Goal: Task Accomplishment & Management: Complete application form

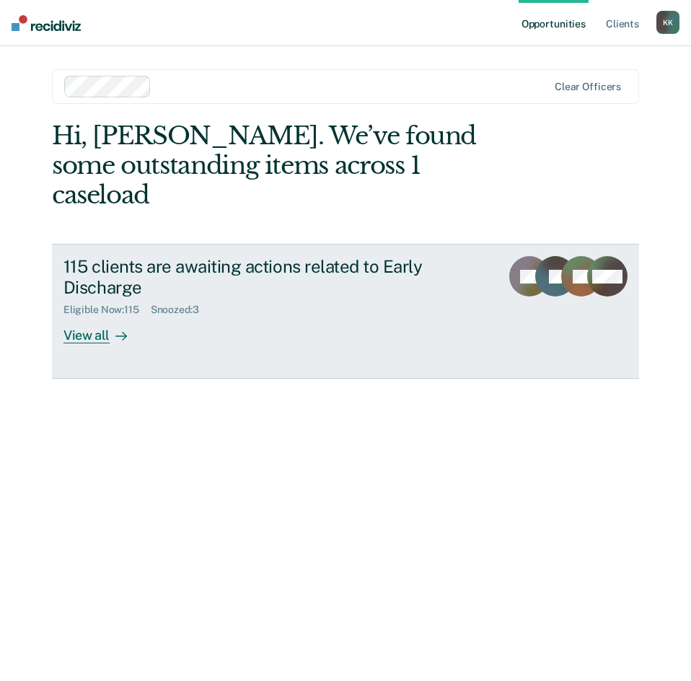
click at [96, 316] on div "View all" at bounding box center [103, 330] width 81 height 28
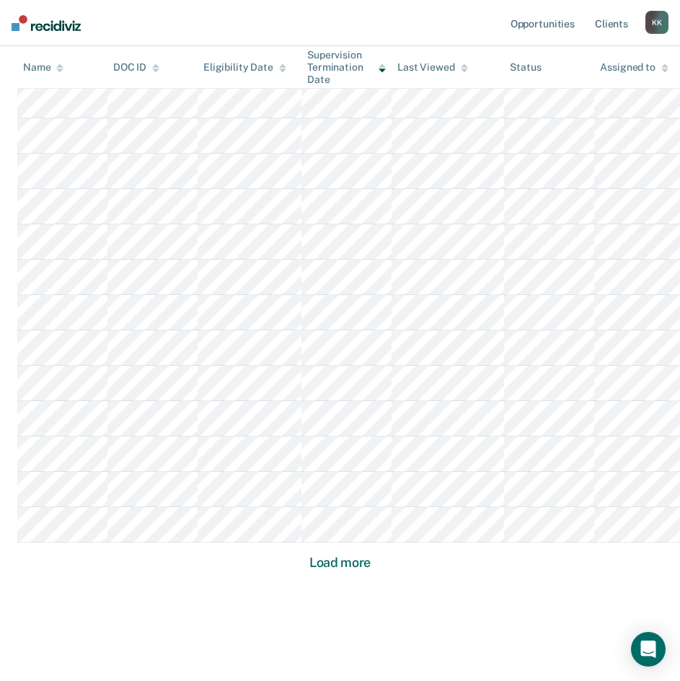
scroll to position [830, 0]
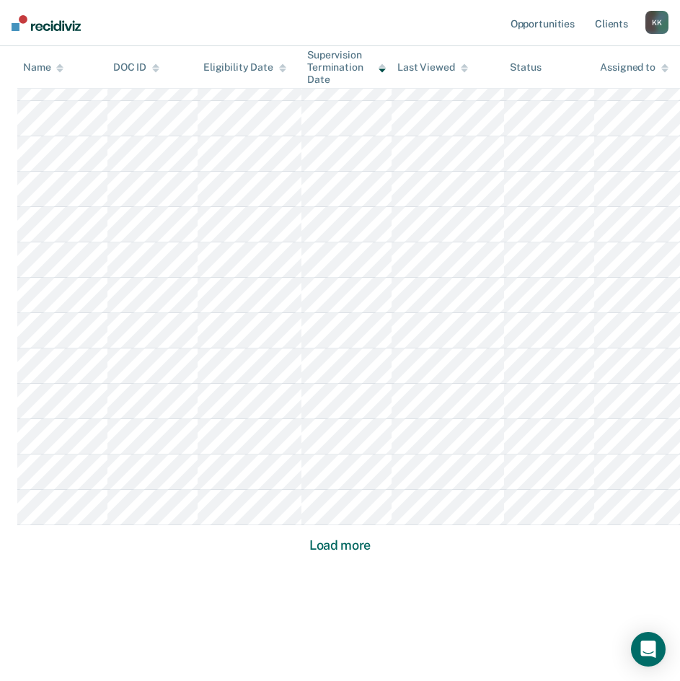
click at [334, 544] on button "Load more" at bounding box center [340, 544] width 70 height 17
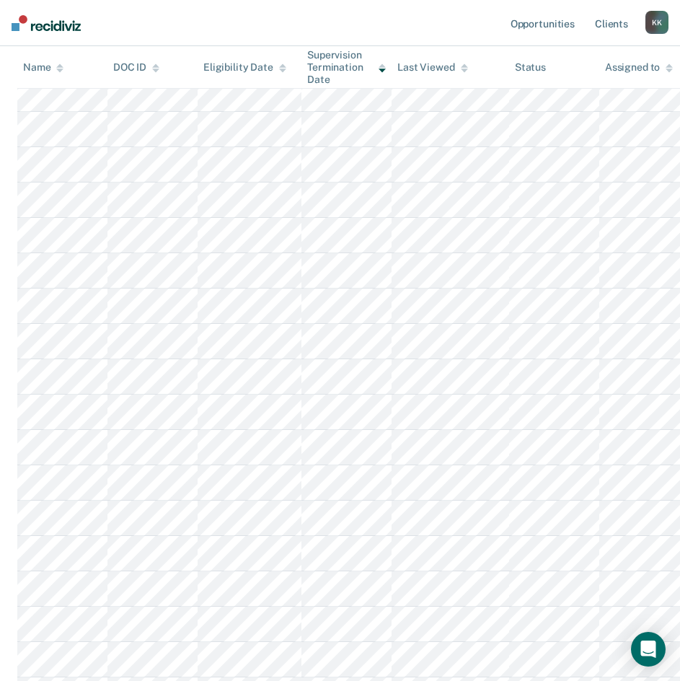
scroll to position [1890, 0]
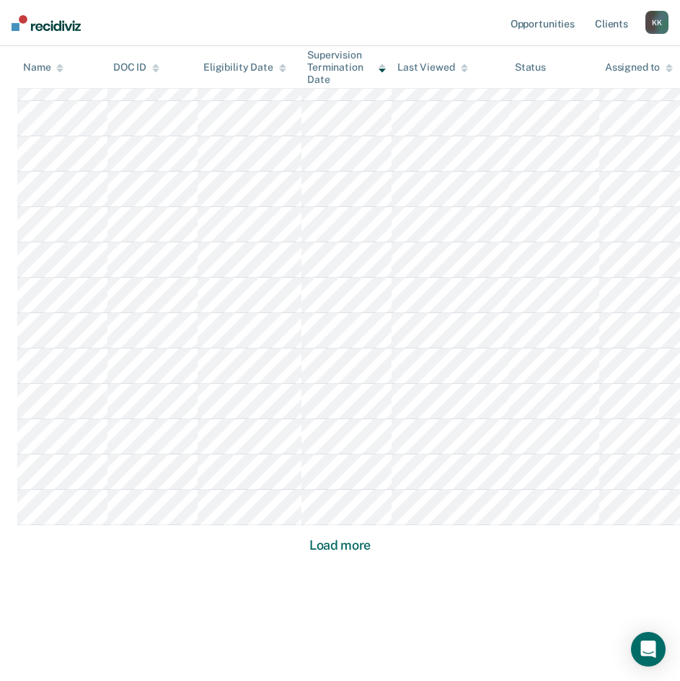
click at [339, 547] on button "Load more" at bounding box center [340, 544] width 70 height 17
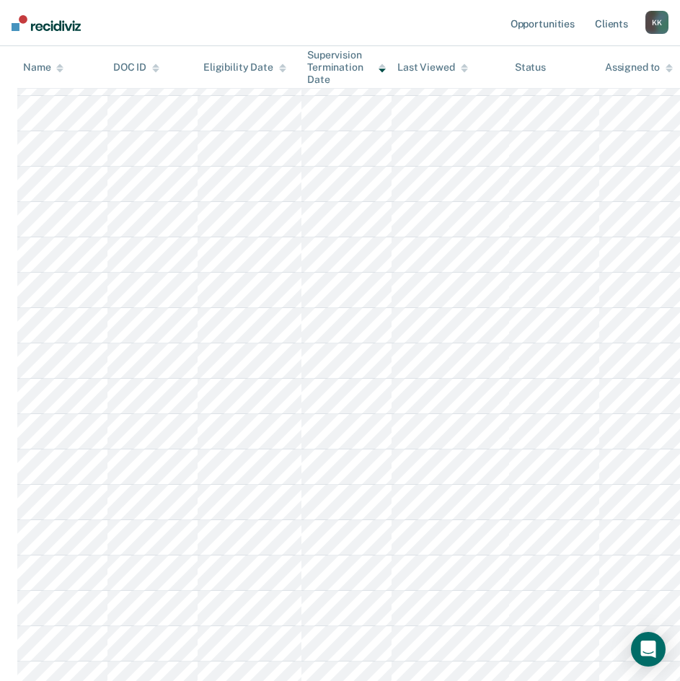
scroll to position [2950, 0]
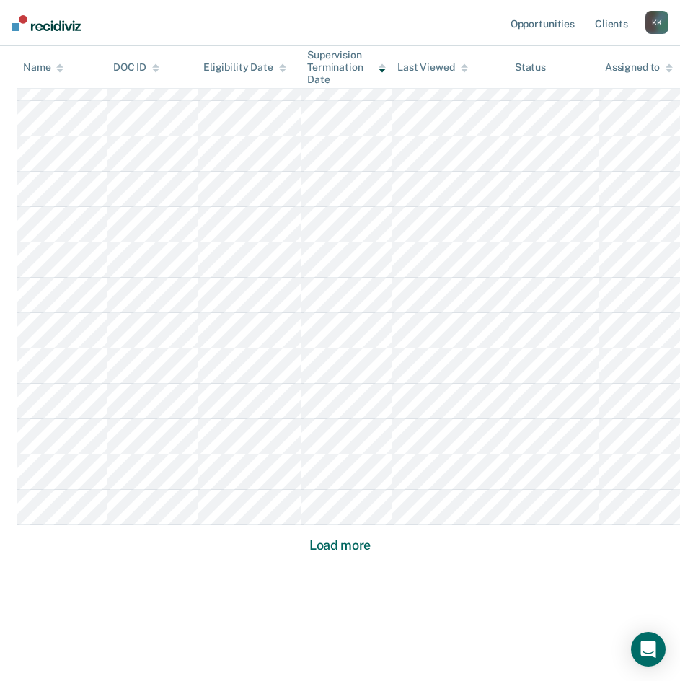
click at [341, 549] on button "Load more" at bounding box center [340, 544] width 70 height 17
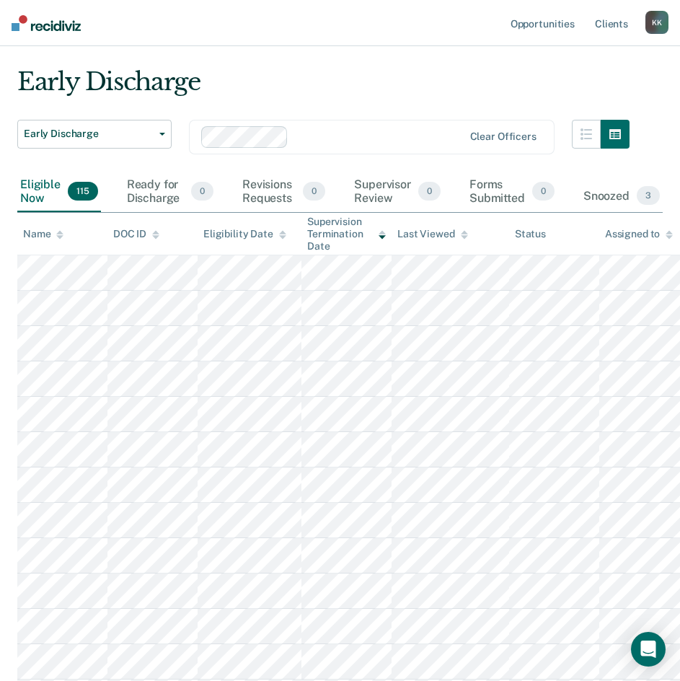
scroll to position [0, 0]
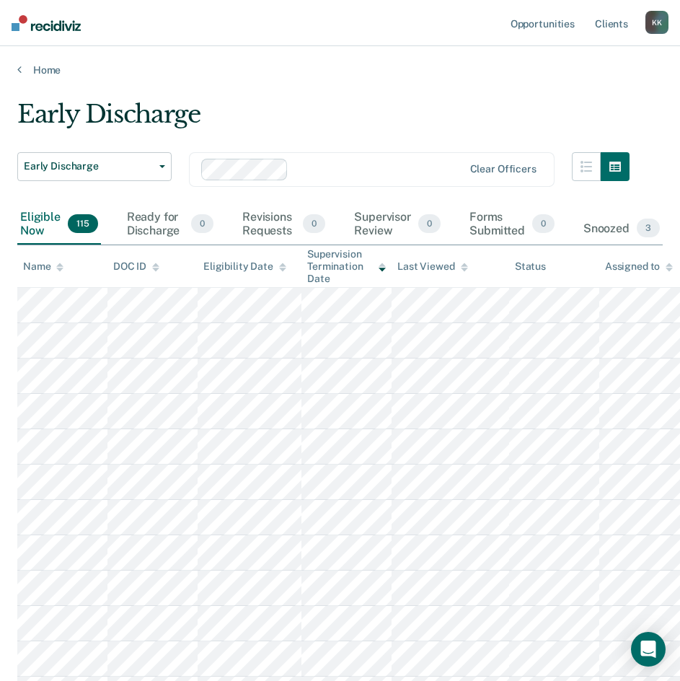
drag, startPoint x: 242, startPoint y: 105, endPoint x: 515, endPoint y: 78, distance: 274.7
click at [590, 165] on button "button" at bounding box center [586, 166] width 29 height 29
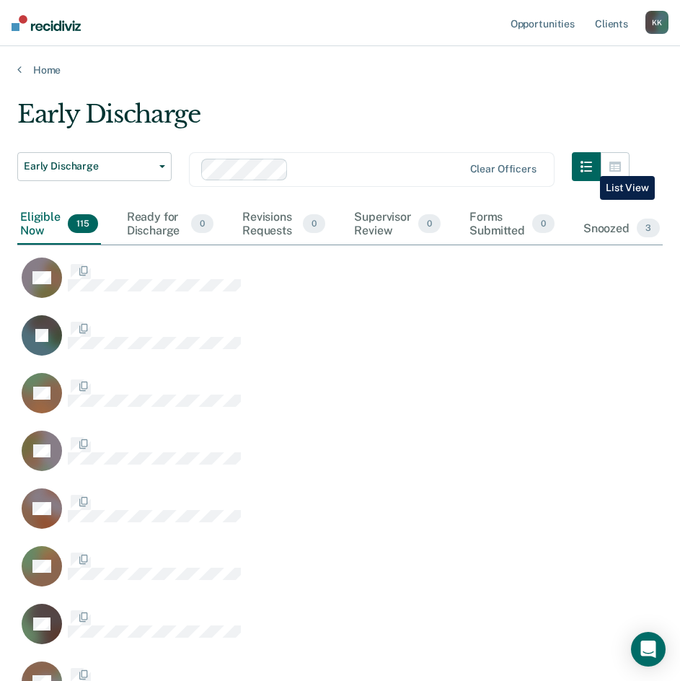
scroll to position [6776, 635]
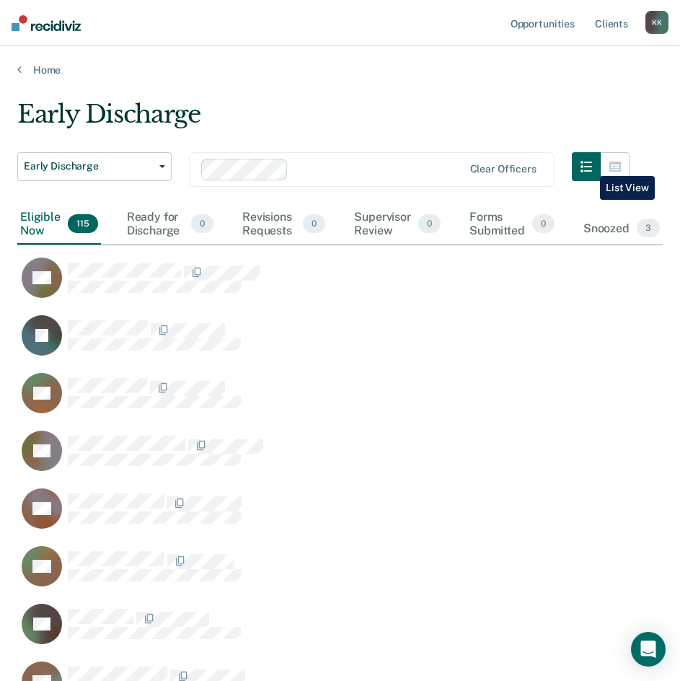
click at [589, 165] on button "button" at bounding box center [586, 166] width 29 height 29
click at [617, 164] on button "button" at bounding box center [615, 166] width 29 height 29
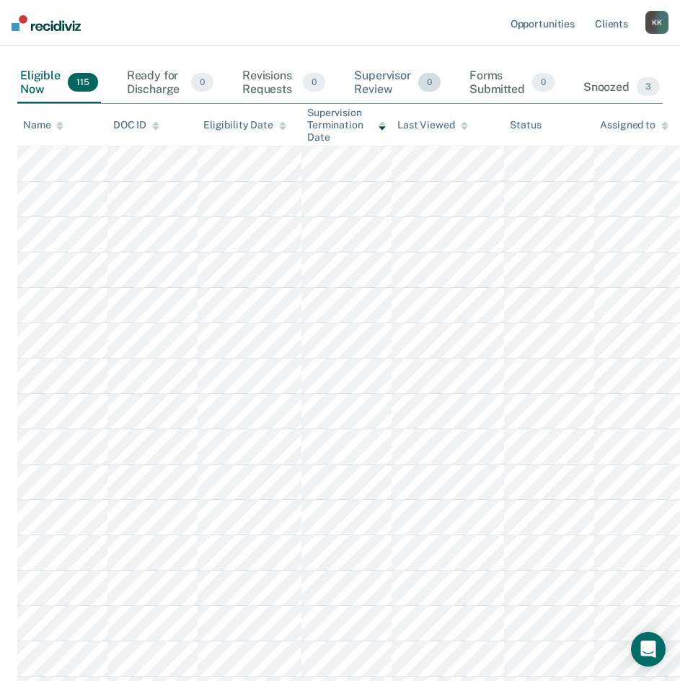
scroll to position [0, 0]
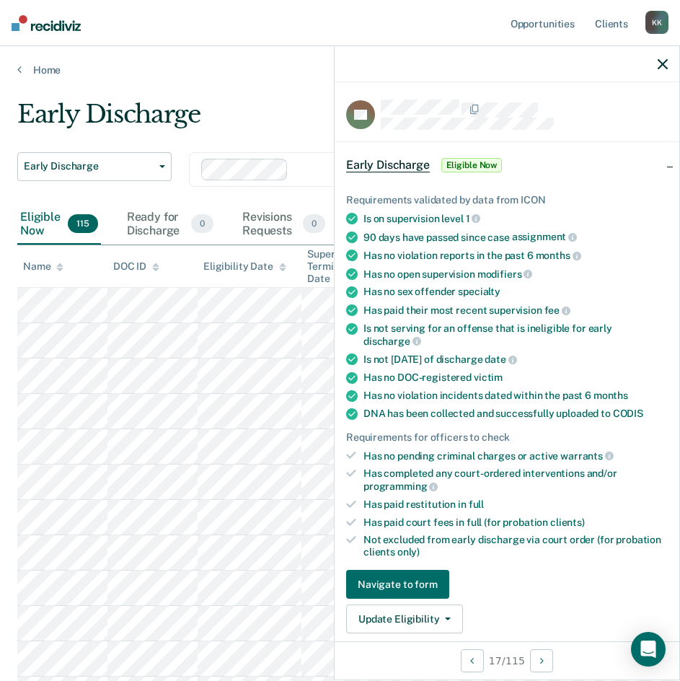
click at [469, 162] on span "Eligible Now" at bounding box center [471, 165] width 61 height 14
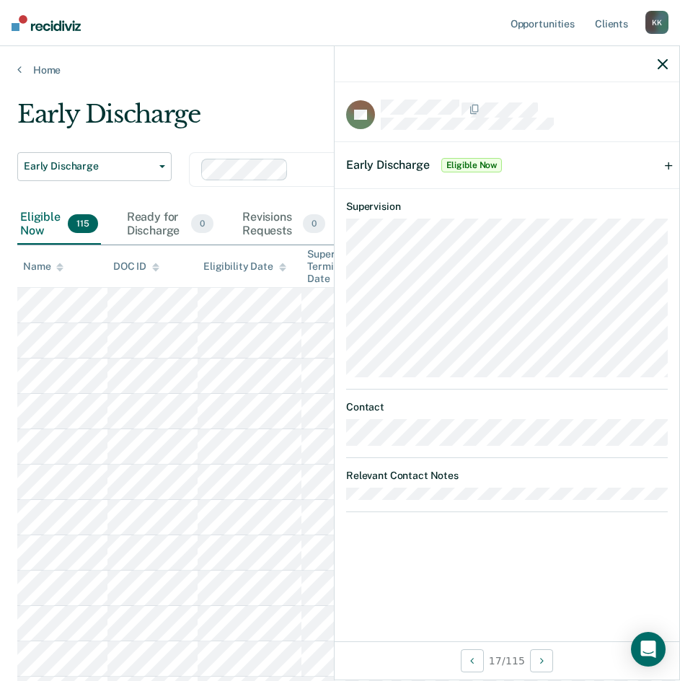
click at [394, 159] on span "Early Discharge" at bounding box center [388, 165] width 84 height 14
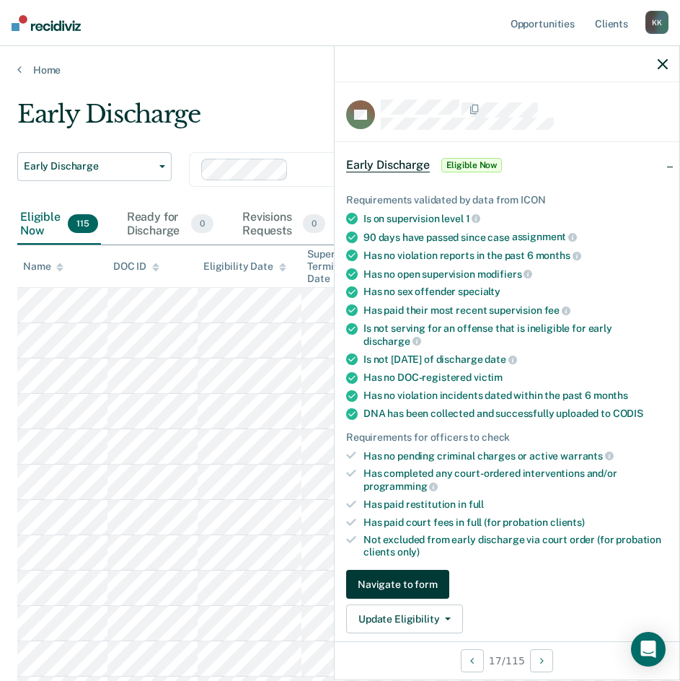
click at [427, 578] on button "Navigate to form" at bounding box center [397, 584] width 103 height 29
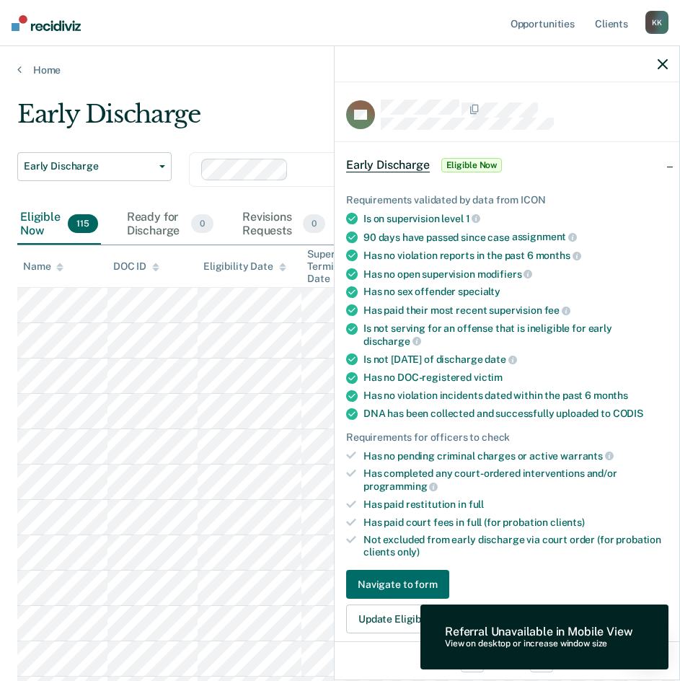
click at [503, 566] on div "Requirements validated by data from ICON Is on supervision level 1 90 days have…" at bounding box center [507, 408] width 345 height 474
click at [366, 645] on div "17 / 115" at bounding box center [507, 660] width 345 height 38
click at [371, 618] on button "Update Eligibility" at bounding box center [404, 618] width 117 height 29
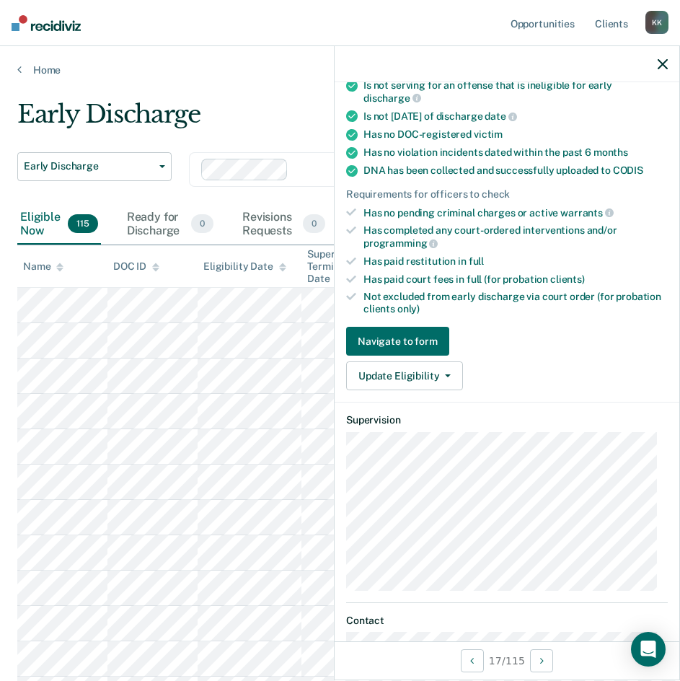
scroll to position [210, 0]
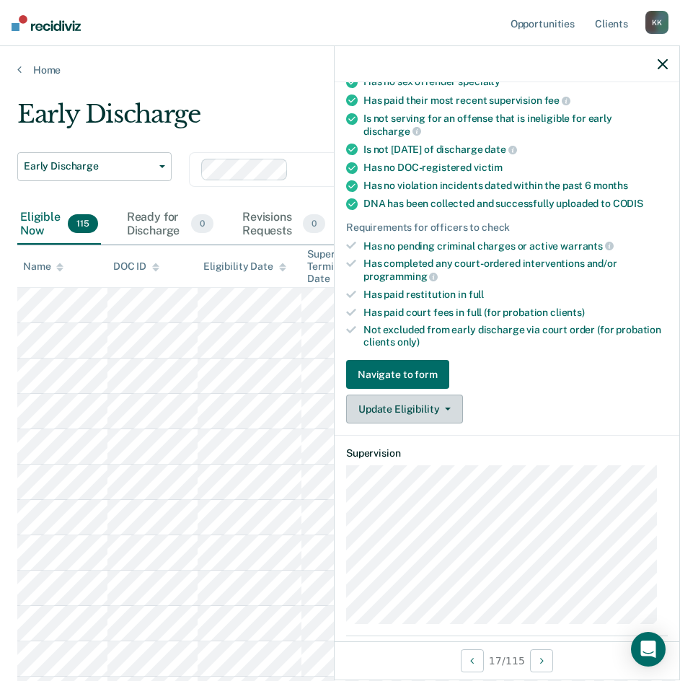
click at [445, 399] on button "Update Eligibility" at bounding box center [404, 408] width 117 height 29
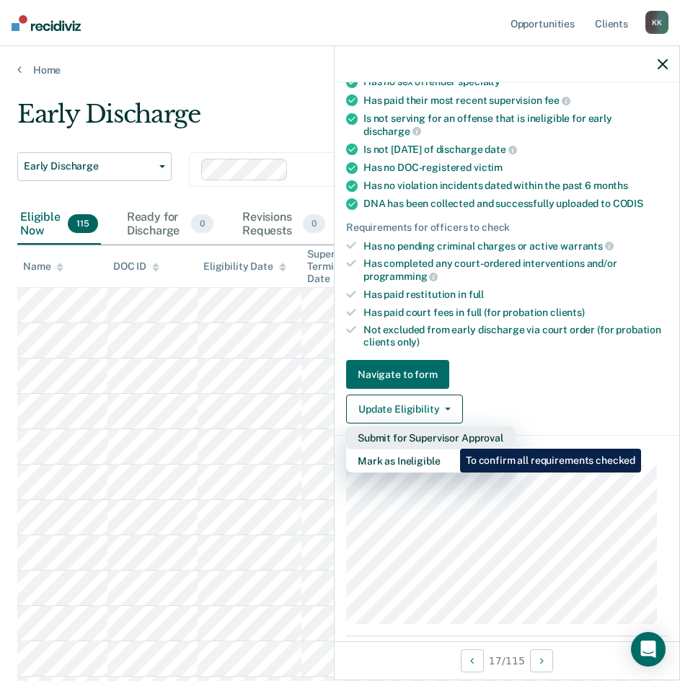
click at [449, 438] on button "Submit for Supervisor Approval" at bounding box center [430, 437] width 169 height 23
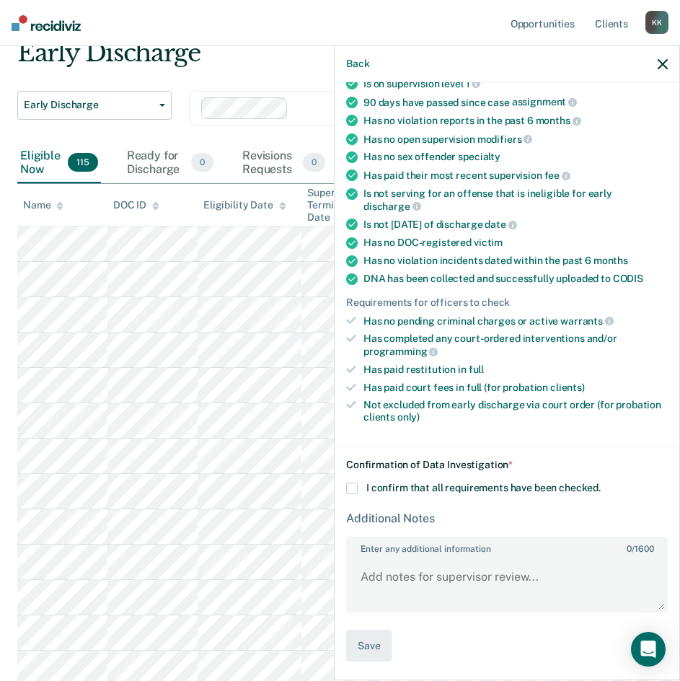
scroll to position [0, 0]
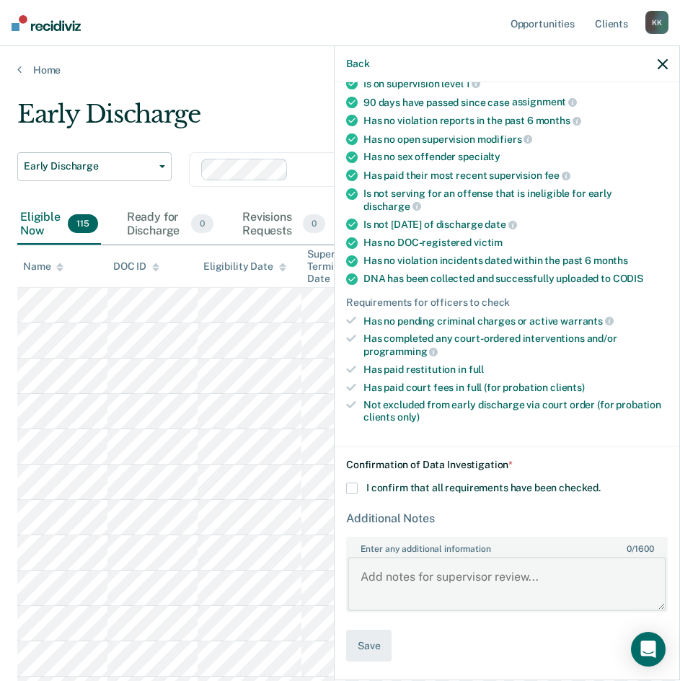
click at [411, 591] on textarea "Enter any additional information 0 / 1600" at bounding box center [507, 583] width 319 height 53
type textarea "Starting discharge"
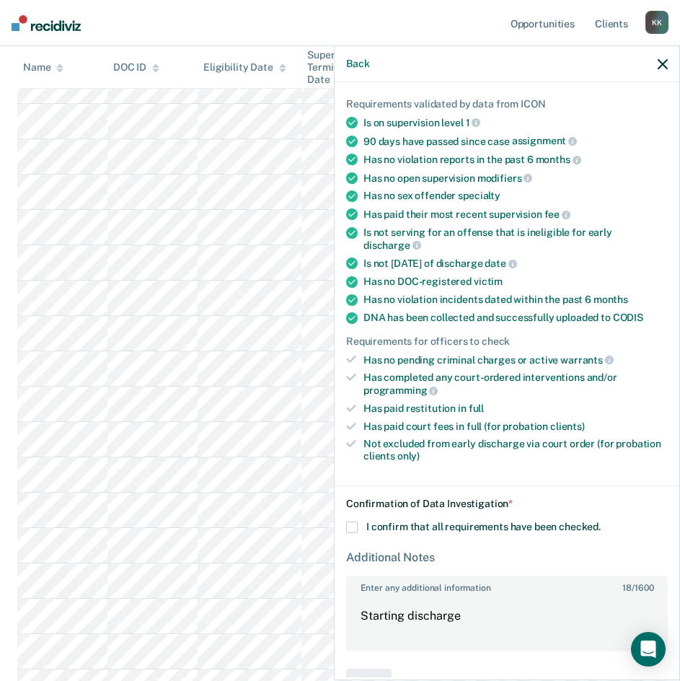
scroll to position [63, 0]
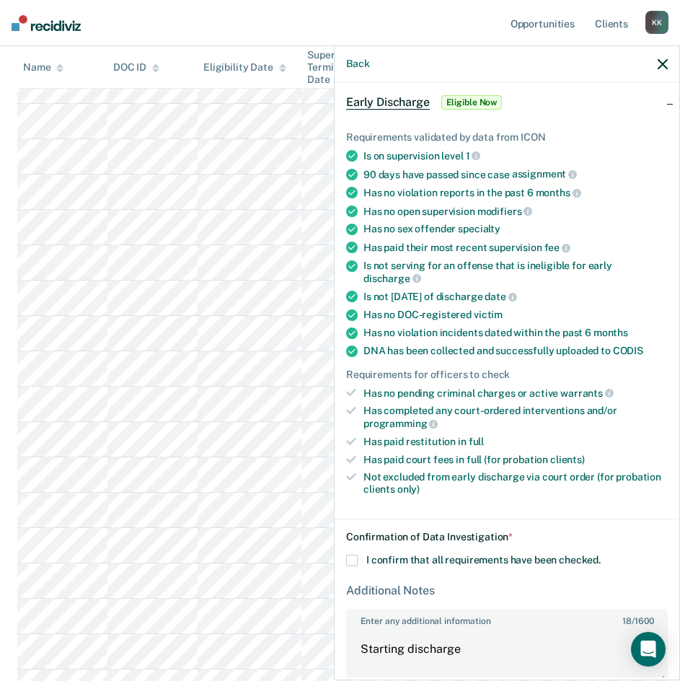
click at [352, 557] on span at bounding box center [352, 560] width 12 height 12
click at [601, 554] on input "I confirm that all requirements have been checked." at bounding box center [601, 554] width 0 height 0
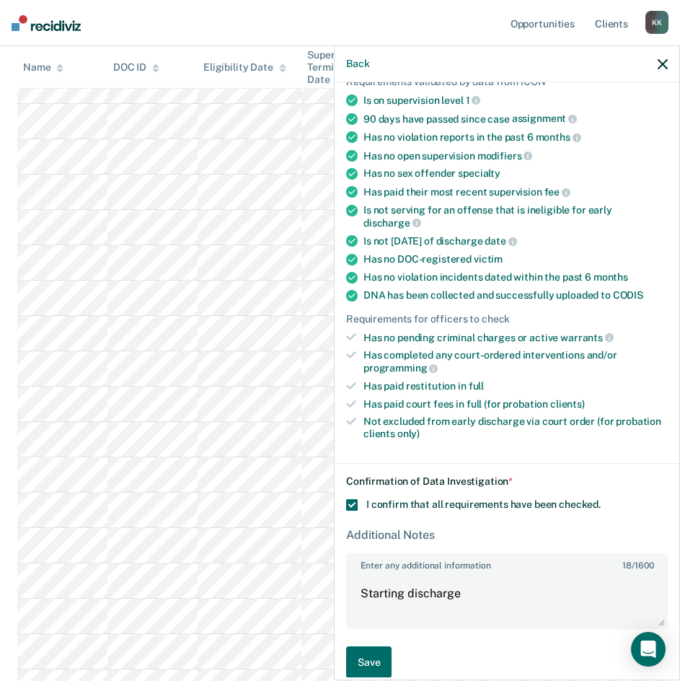
scroll to position [135, 0]
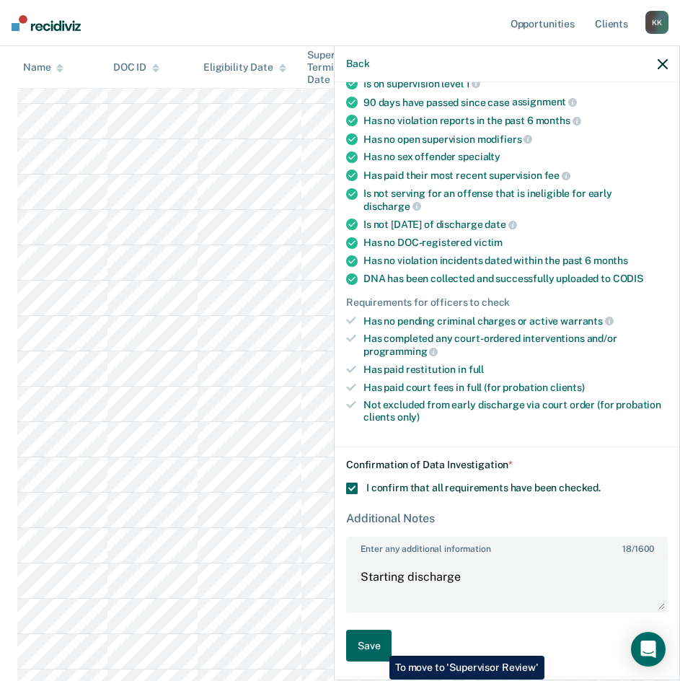
click at [379, 645] on button "Save" at bounding box center [368, 645] width 45 height 32
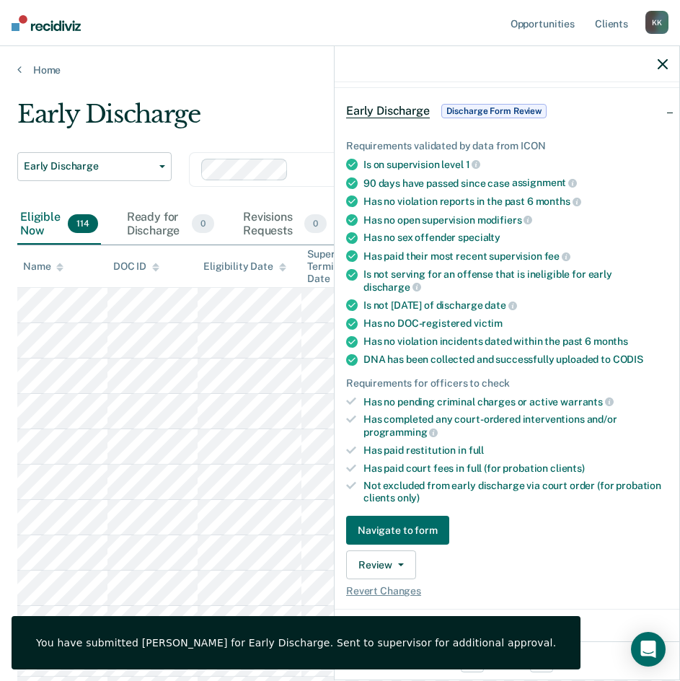
scroll to position [0, 0]
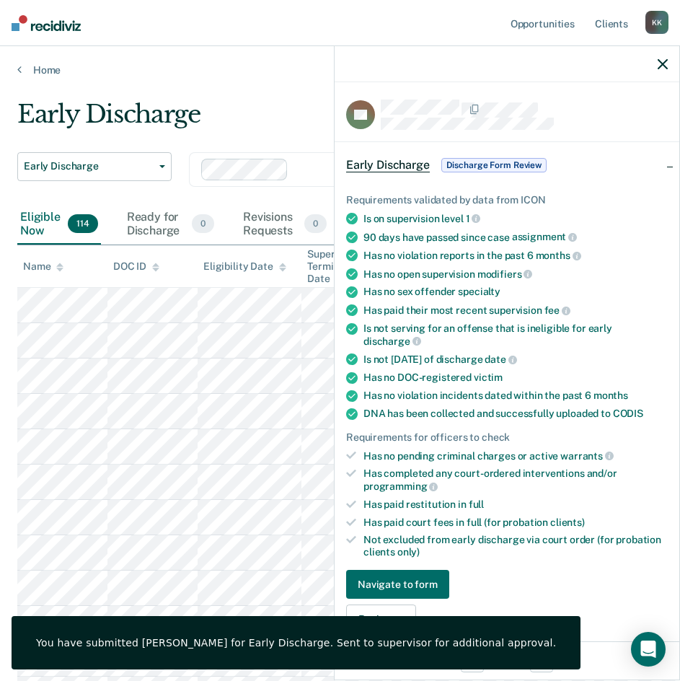
click at [657, 61] on div at bounding box center [507, 64] width 345 height 36
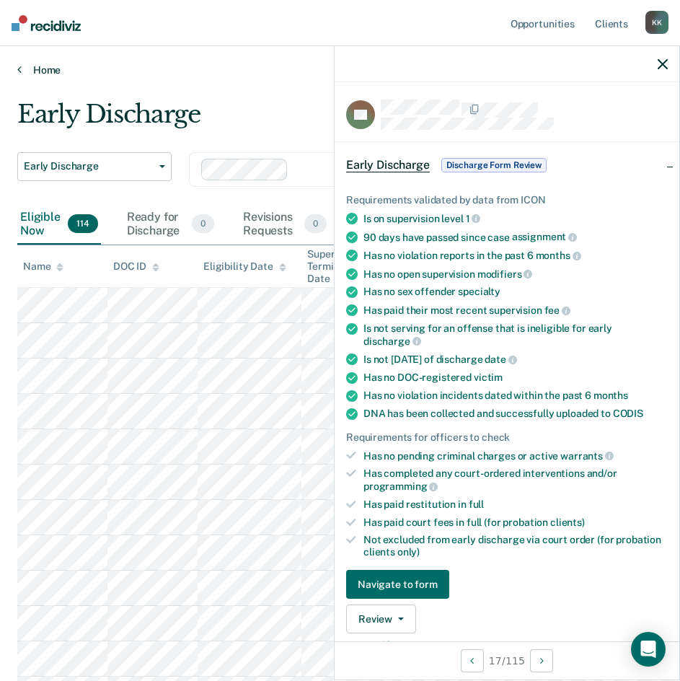
click at [295, 69] on link "Home" at bounding box center [339, 69] width 645 height 13
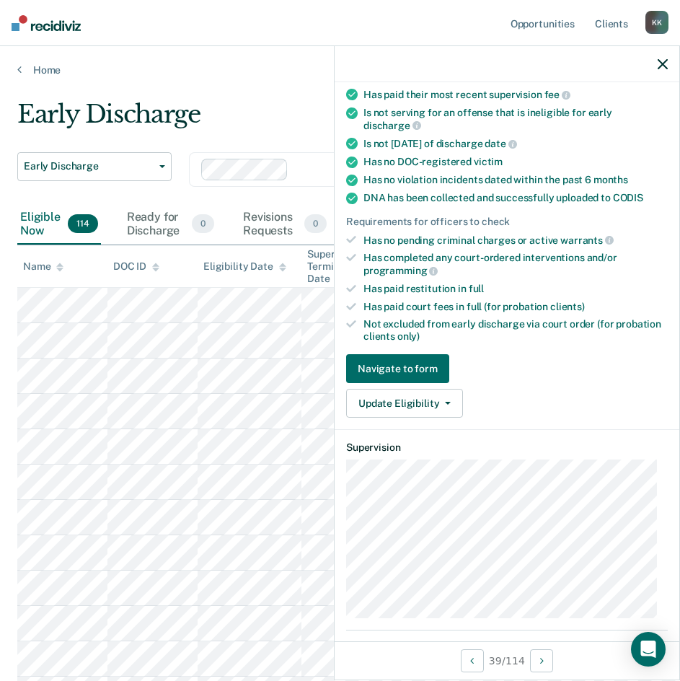
scroll to position [216, 0]
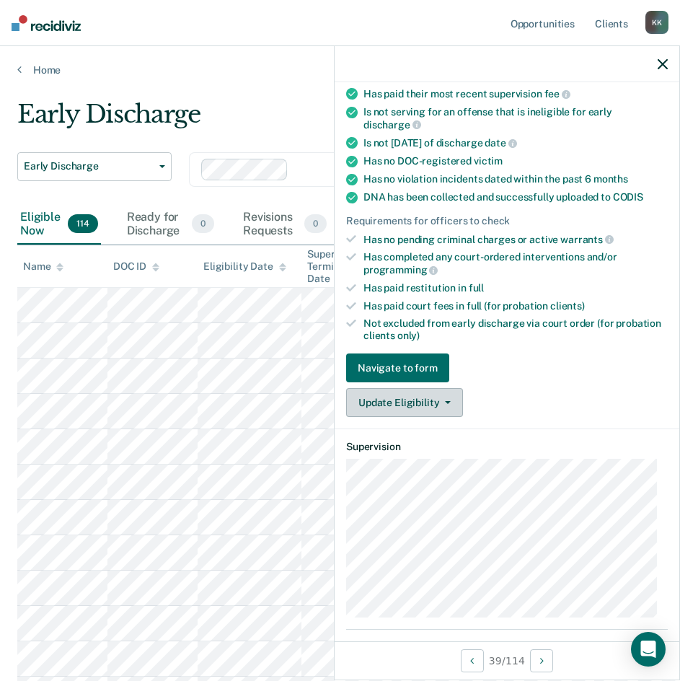
click at [414, 394] on button "Update Eligibility" at bounding box center [404, 402] width 117 height 29
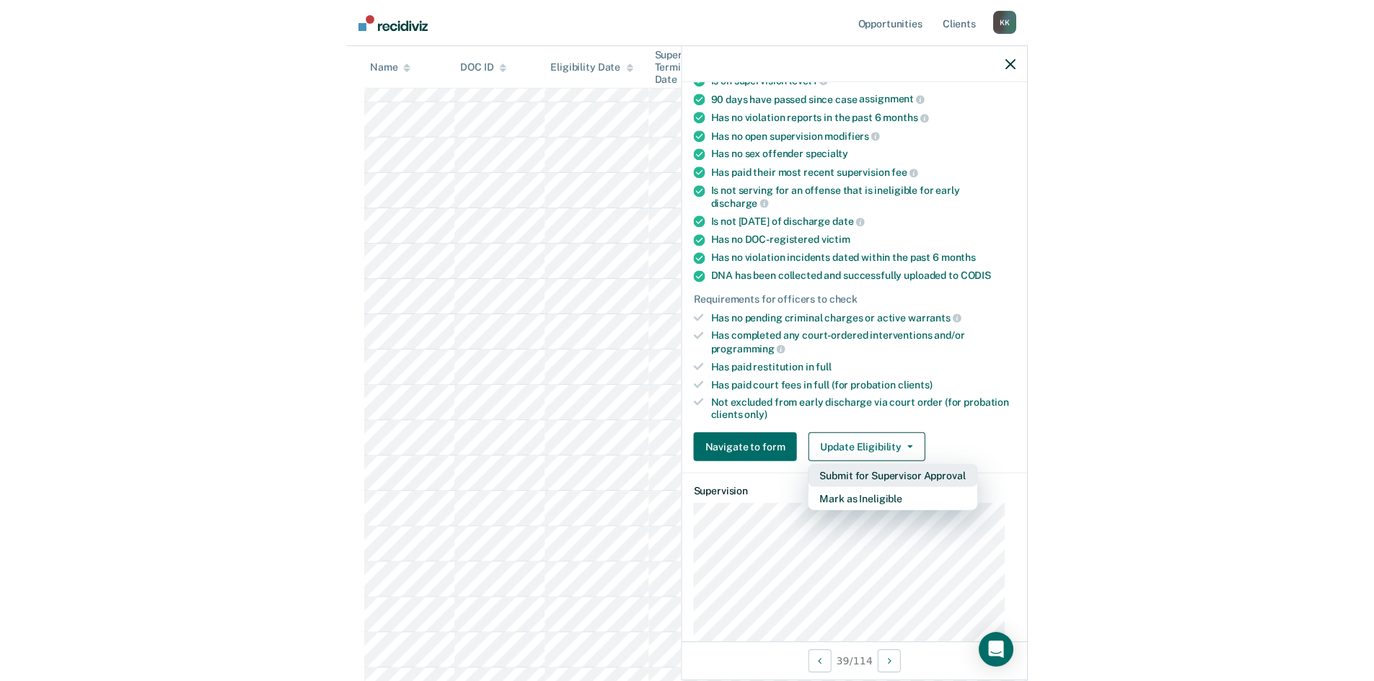
scroll to position [0, 0]
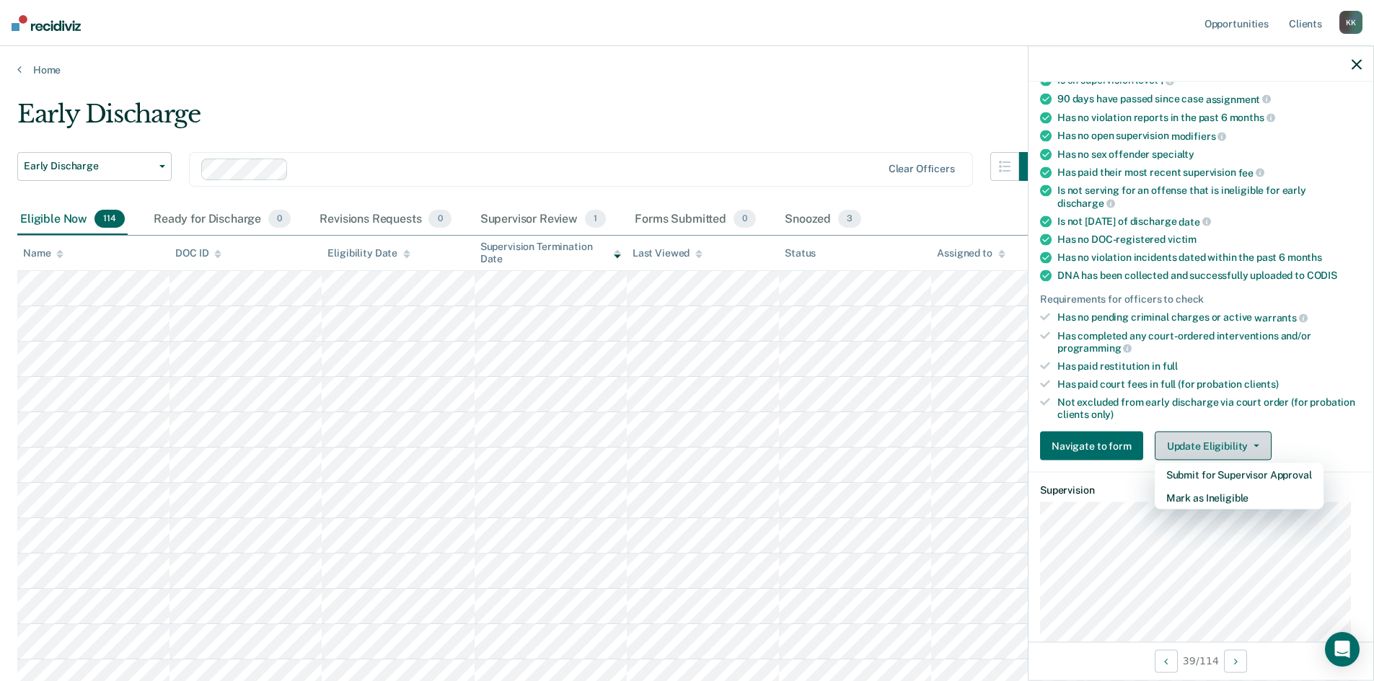
click at [690, 443] on button "Update Eligibility" at bounding box center [1212, 446] width 117 height 29
click at [690, 441] on button "Update Eligibility" at bounding box center [1212, 446] width 117 height 29
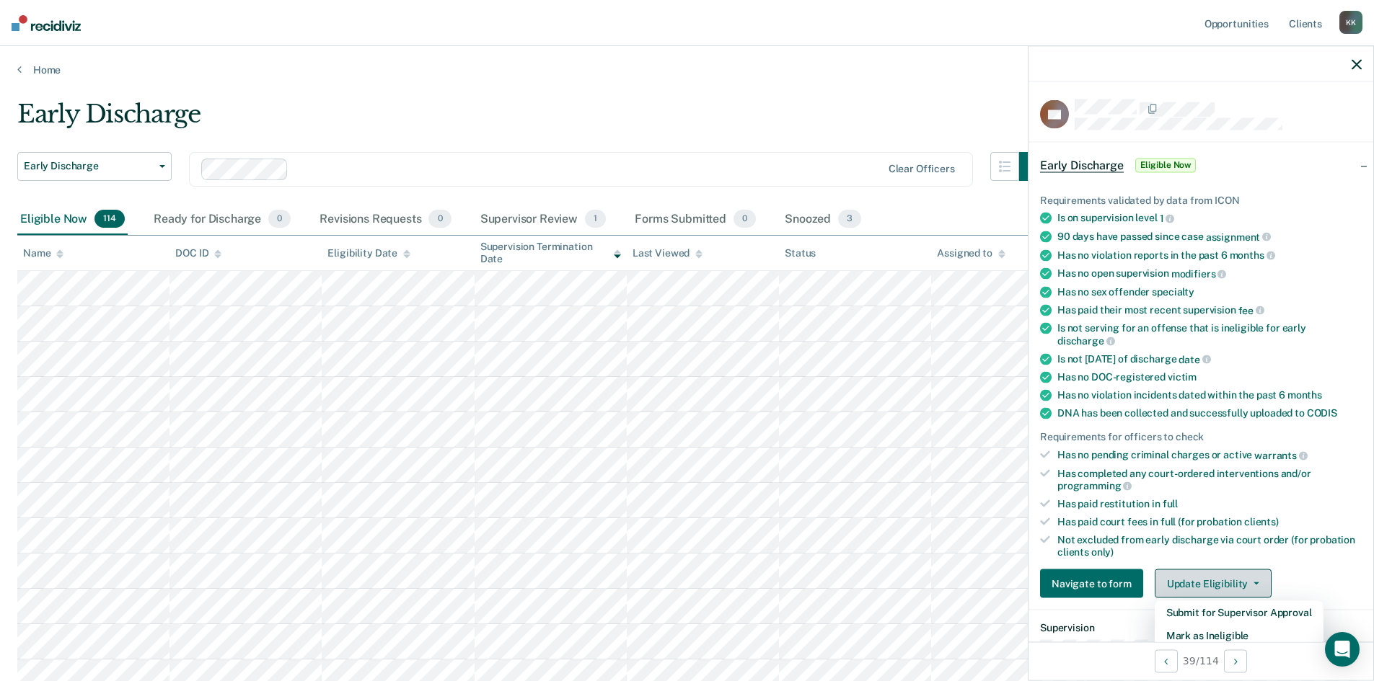
click at [690, 581] on button "Update Eligibility" at bounding box center [1212, 584] width 117 height 29
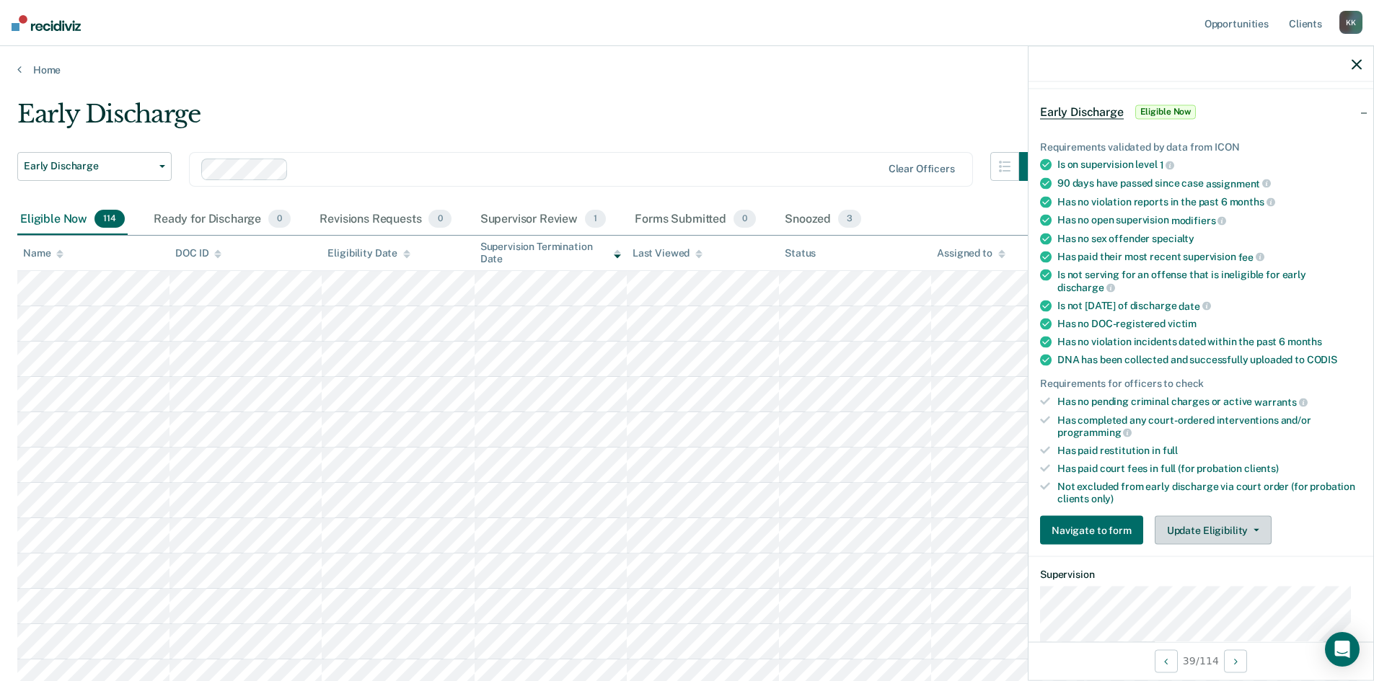
scroll to position [216, 0]
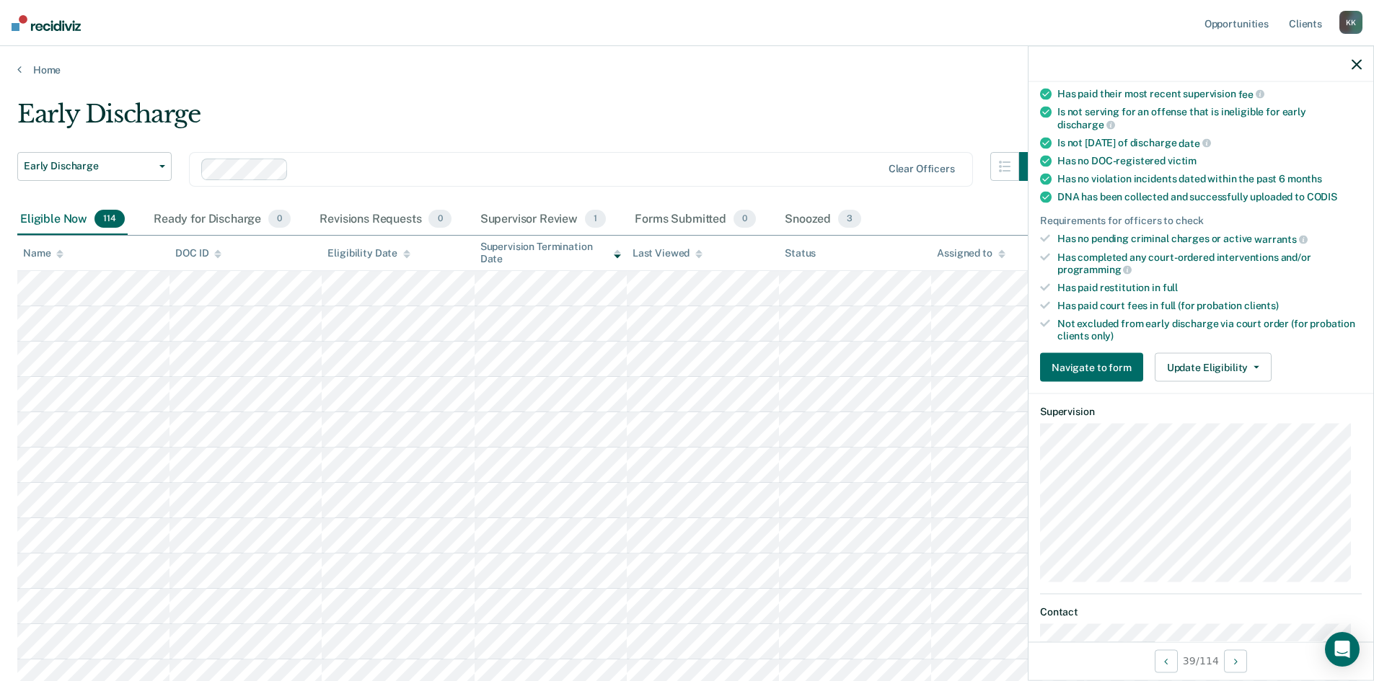
click at [690, 348] on div "Requirements validated by data from ICON Is on supervision level 1 90 days have…" at bounding box center [1200, 174] width 345 height 439
click at [690, 358] on button "Update Eligibility" at bounding box center [1212, 367] width 117 height 29
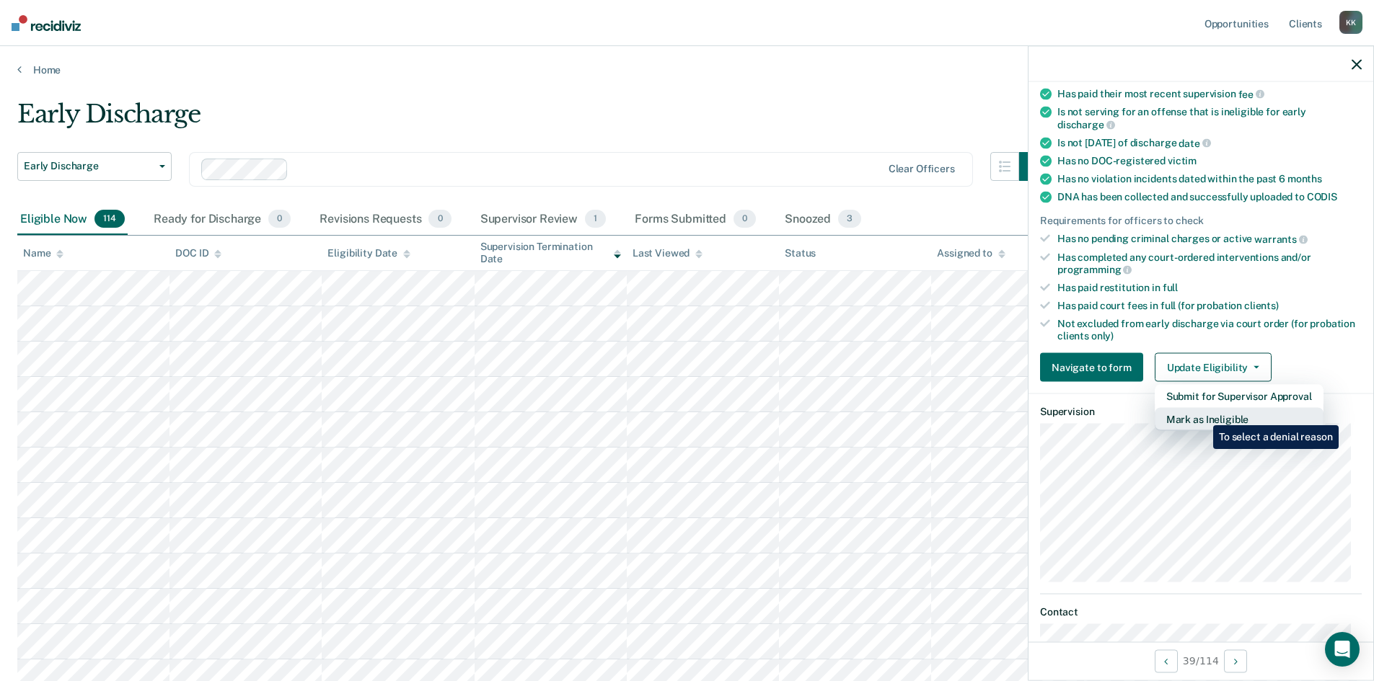
click at [690, 415] on button "Mark as Ineligible" at bounding box center [1238, 419] width 169 height 23
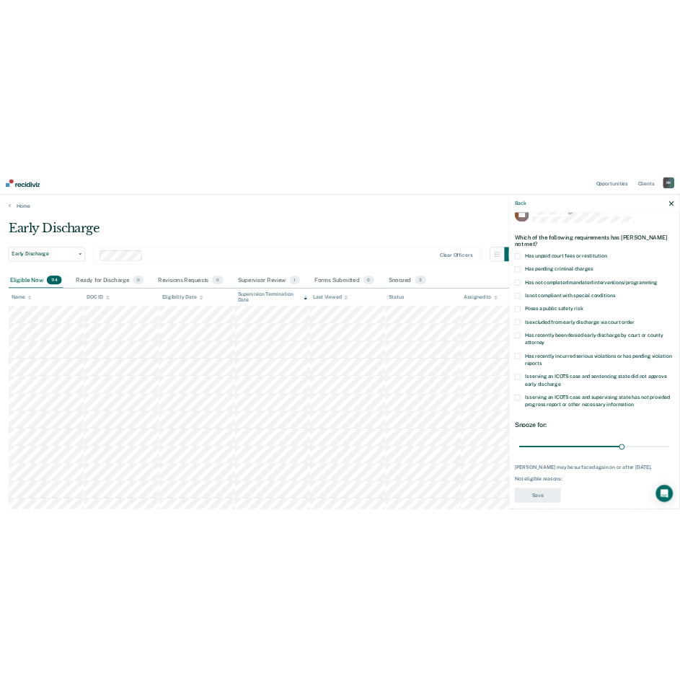
scroll to position [42, 0]
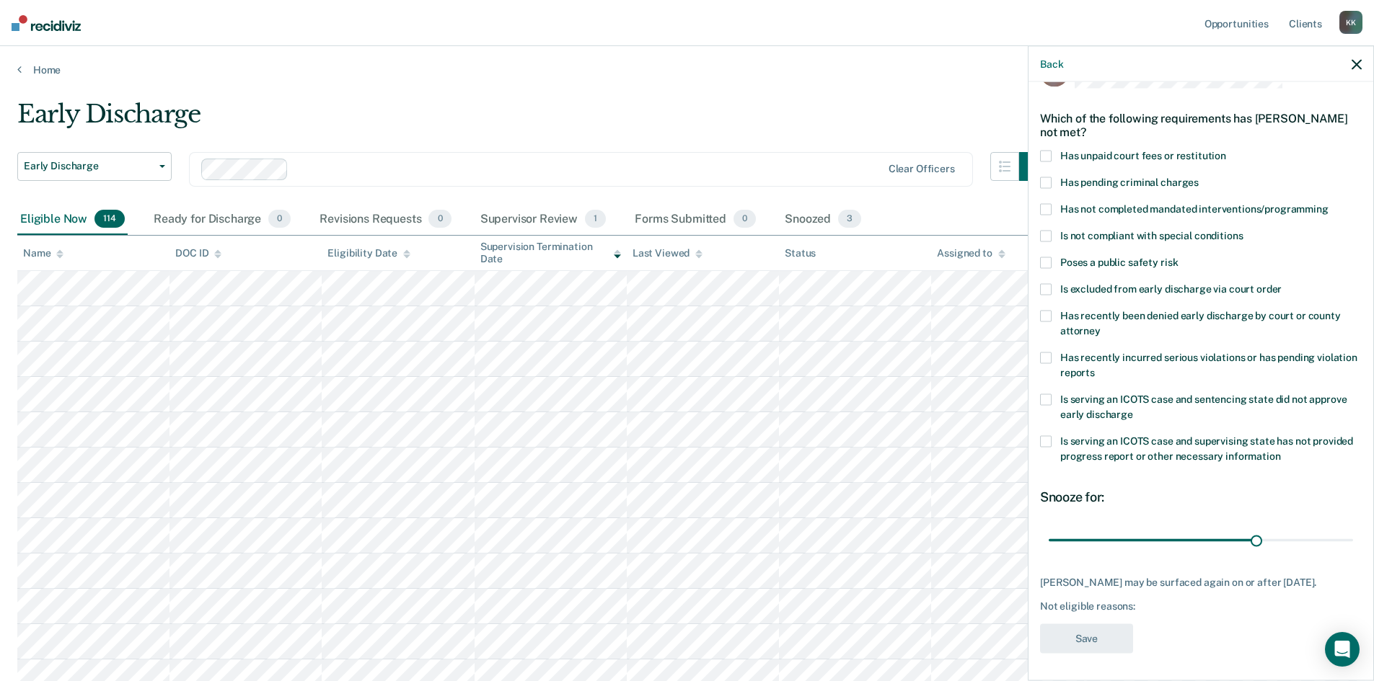
click at [690, 397] on span at bounding box center [1046, 400] width 12 height 12
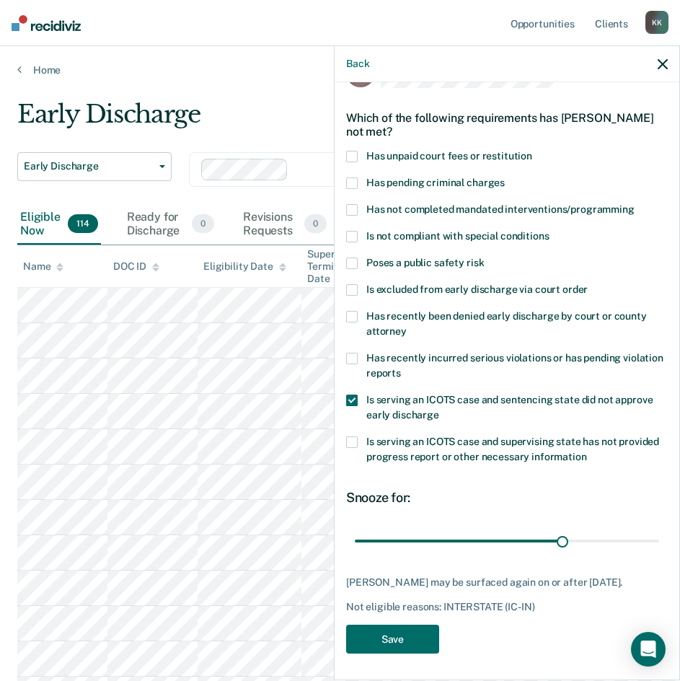
scroll to position [43, 0]
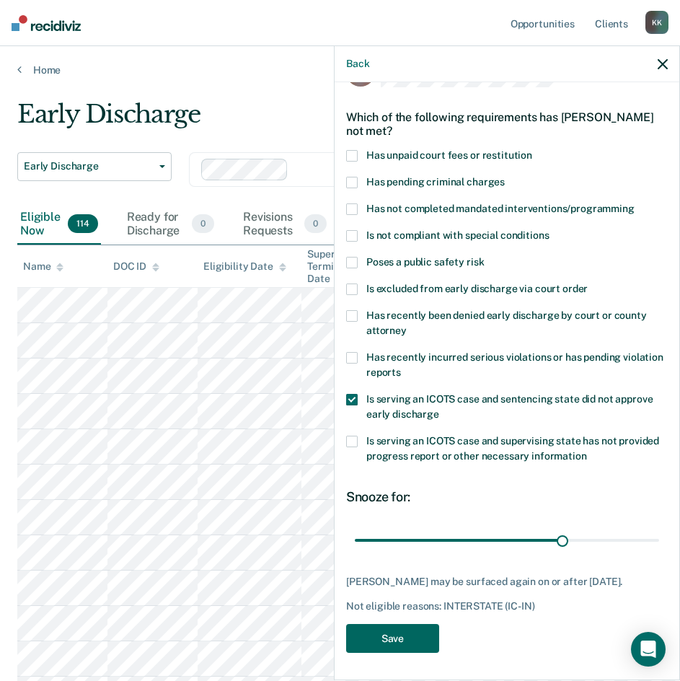
click at [413, 637] on button "Save" at bounding box center [392, 639] width 93 height 30
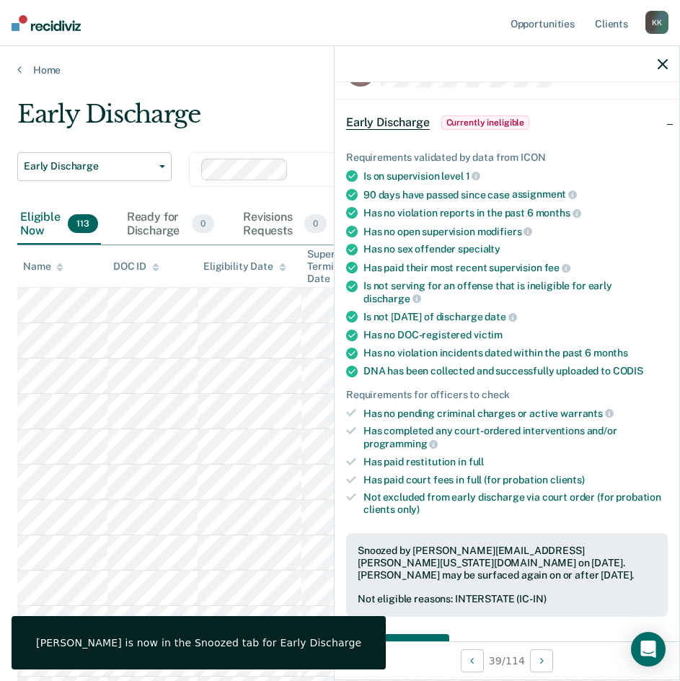
scroll to position [115, 0]
